Goal: Navigation & Orientation: Find specific page/section

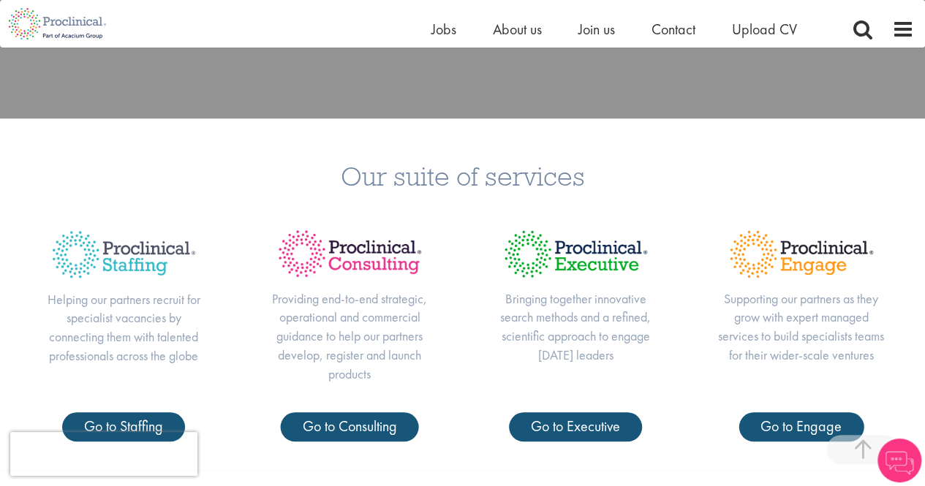
scroll to position [439, 0]
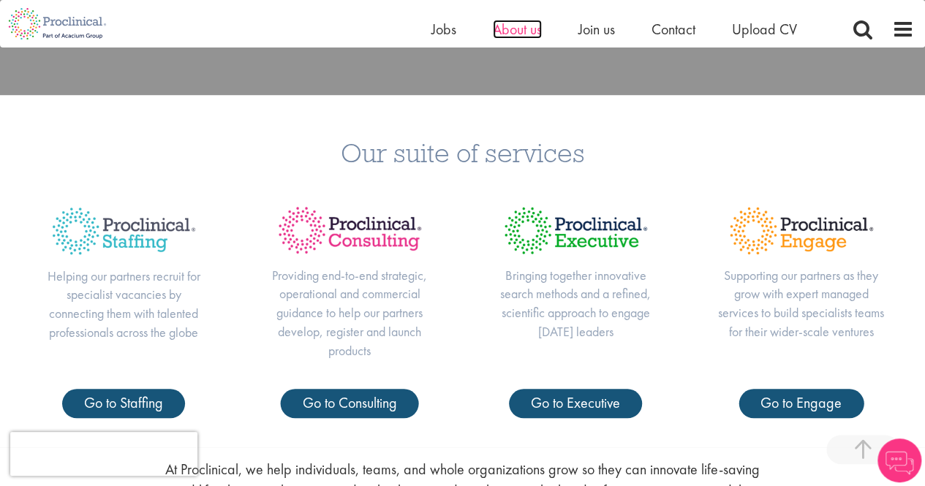
click at [510, 27] on span "About us" at bounding box center [517, 29] width 49 height 19
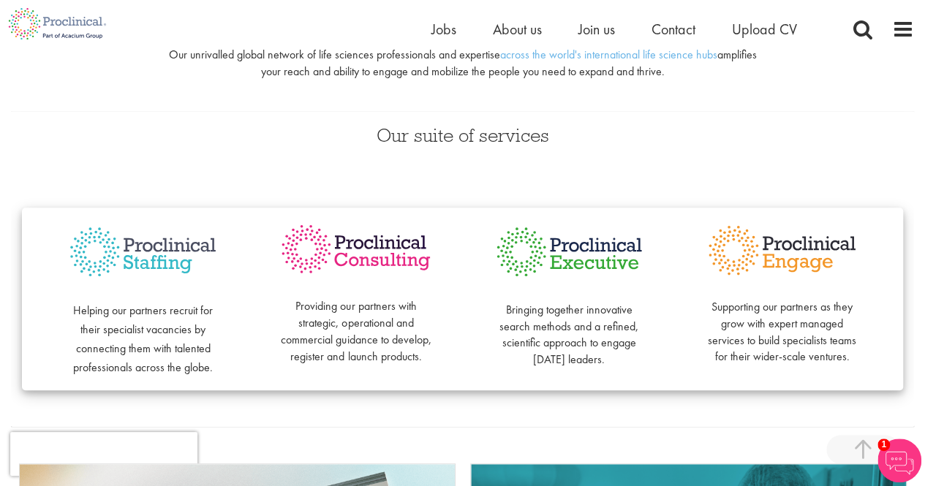
scroll to position [293, 0]
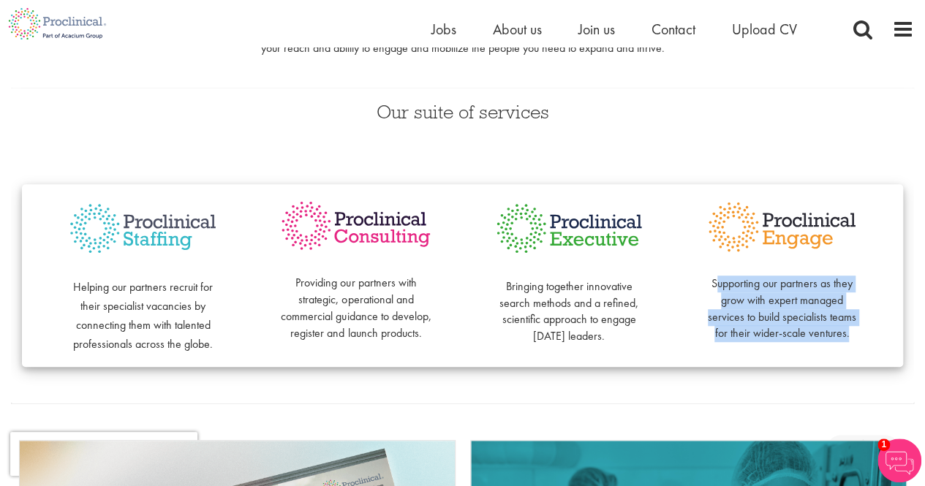
drag, startPoint x: 718, startPoint y: 287, endPoint x: 855, endPoint y: 333, distance: 144.1
click at [855, 333] on p "Supporting our partners as they grow with expert managed services to build spec…" at bounding box center [782, 300] width 154 height 83
drag, startPoint x: 845, startPoint y: 334, endPoint x: 733, endPoint y: 287, distance: 120.6
click at [733, 287] on p "Supporting our partners as they grow with expert managed services to build spec…" at bounding box center [782, 300] width 154 height 83
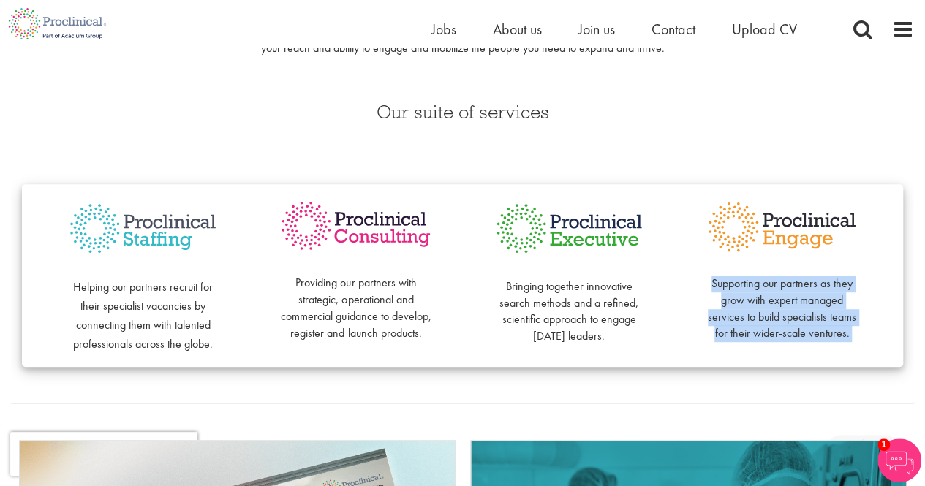
click at [733, 287] on p "Supporting our partners as they grow with expert managed services to build spec…" at bounding box center [782, 300] width 154 height 83
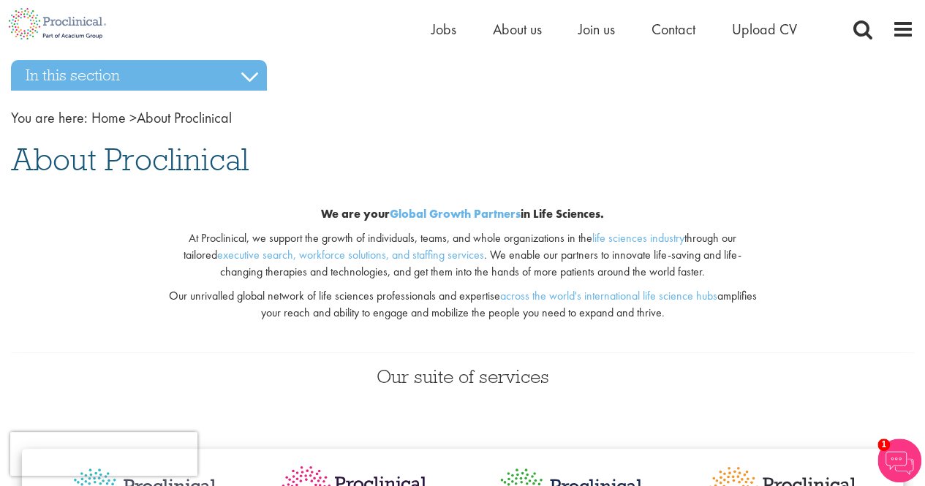
scroll to position [0, 0]
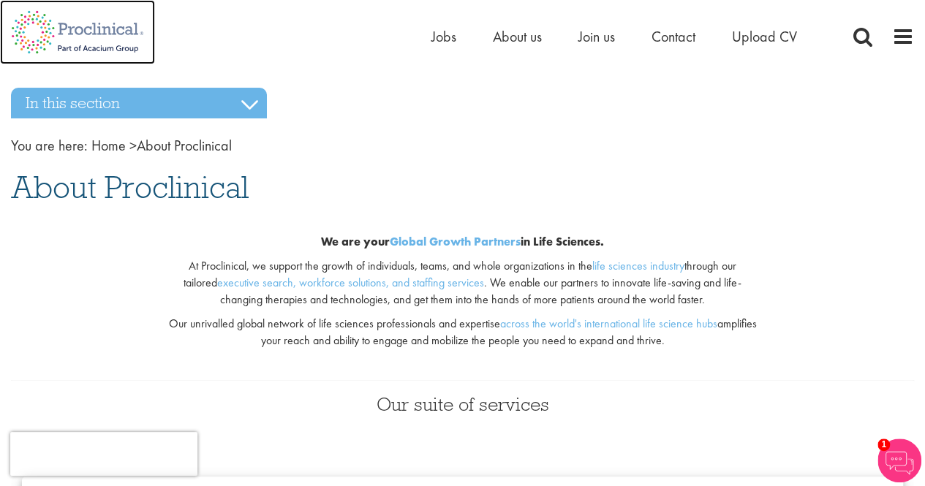
click at [129, 43] on img at bounding box center [77, 32] width 155 height 64
